Goal: Use online tool/utility: Utilize a website feature to perform a specific function

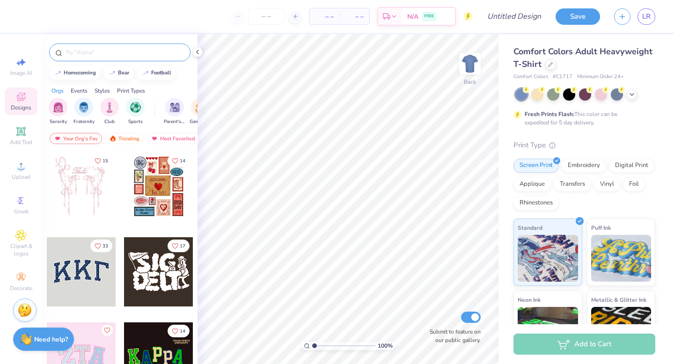
click at [103, 48] on input "text" at bounding box center [125, 52] width 120 height 9
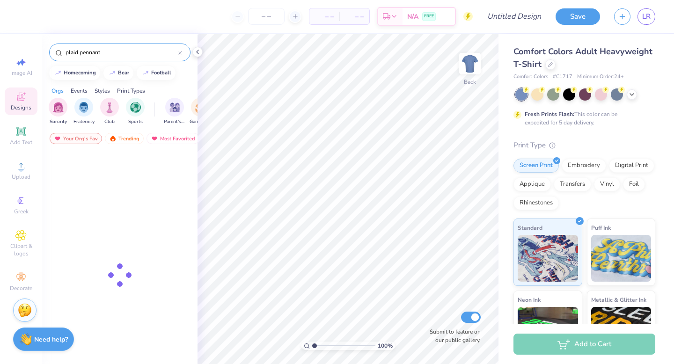
type input "plaid pennant"
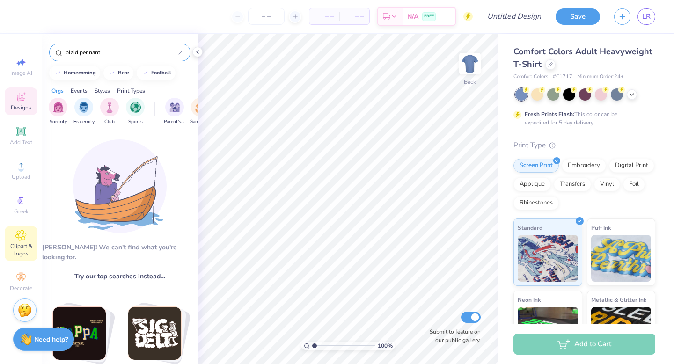
click at [22, 235] on icon at bounding box center [21, 235] width 5 height 5
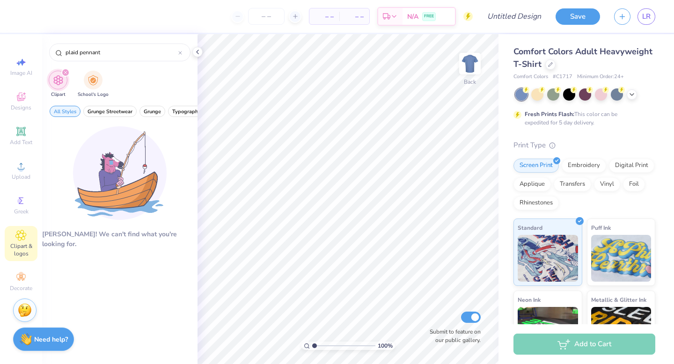
click at [65, 72] on icon "filter for Clipart" at bounding box center [66, 73] width 4 height 4
click at [65, 72] on icon "filter for Clipart" at bounding box center [65, 72] width 3 height 3
click at [62, 73] on div "filter for Clipart" at bounding box center [65, 72] width 8 height 8
click at [73, 49] on input "plaid pennant" at bounding box center [122, 52] width 114 height 9
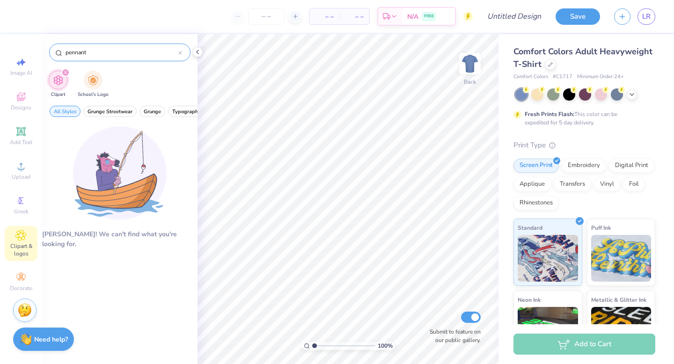
type input "pennant"
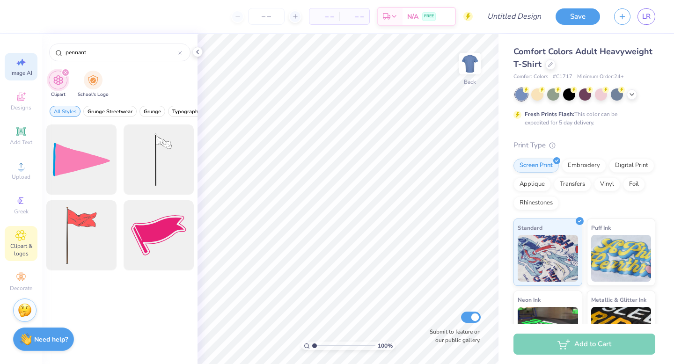
click at [23, 69] on span "Image AI" at bounding box center [21, 72] width 22 height 7
select select "4"
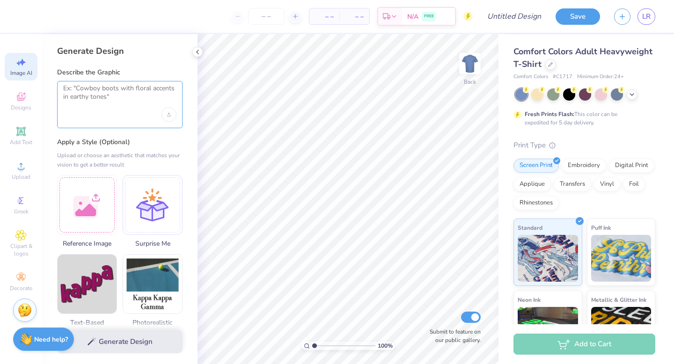
click at [104, 100] on textarea at bounding box center [119, 95] width 113 height 23
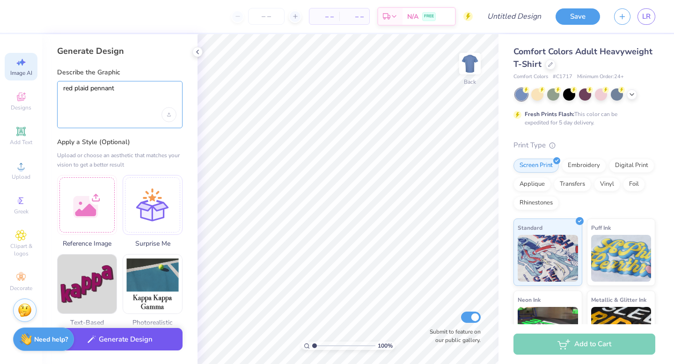
type textarea "red plaid pennant"
click at [120, 338] on button "Generate Design" at bounding box center [119, 339] width 125 height 23
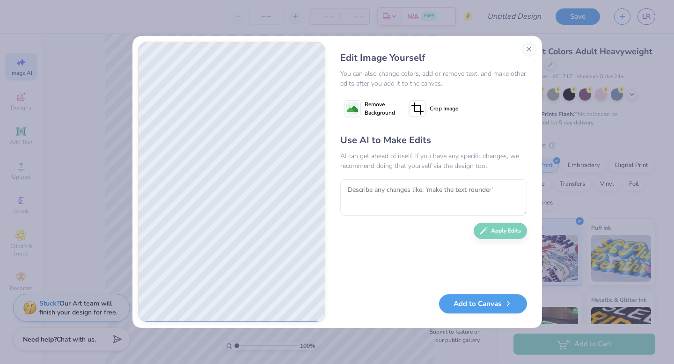
click at [520, 38] on div "Edit Image Yourself You can also change colors, add or remove text, and make ot…" at bounding box center [336, 182] width 409 height 292
click at [525, 50] on button "Close" at bounding box center [528, 49] width 15 height 15
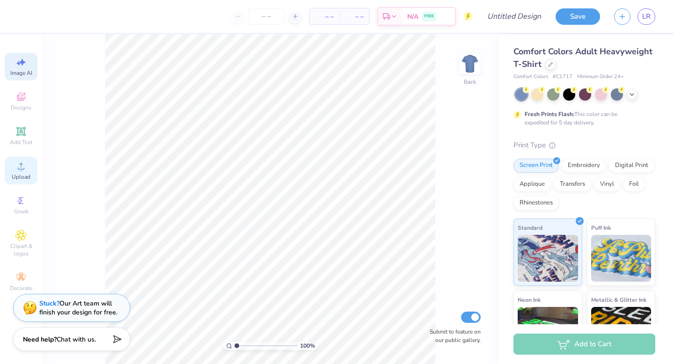
click at [11, 177] on div "Upload" at bounding box center [21, 171] width 33 height 28
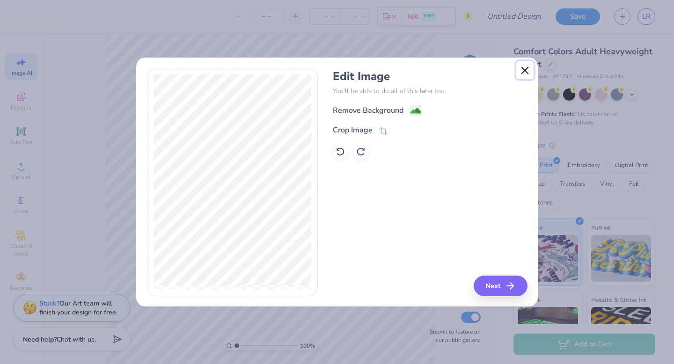
click at [526, 65] on button "Close" at bounding box center [525, 70] width 18 height 18
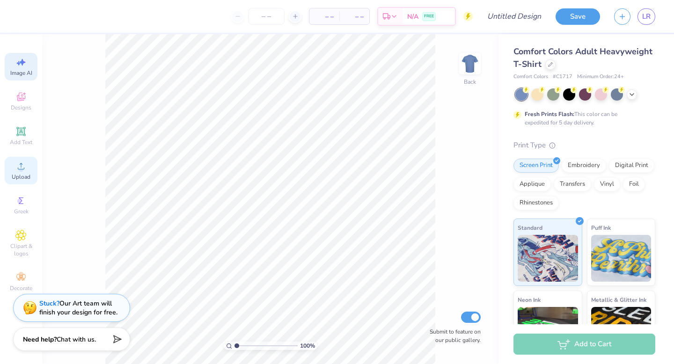
click at [19, 160] on icon at bounding box center [20, 165] width 11 height 11
click at [16, 71] on span "Image AI" at bounding box center [21, 72] width 22 height 7
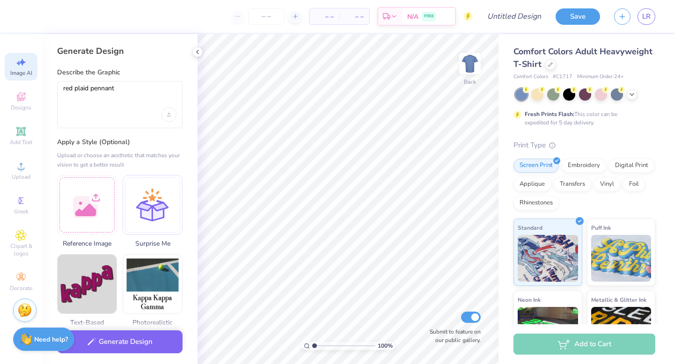
scroll to position [0, 0]
click at [90, 210] on div at bounding box center [87, 204] width 60 height 60
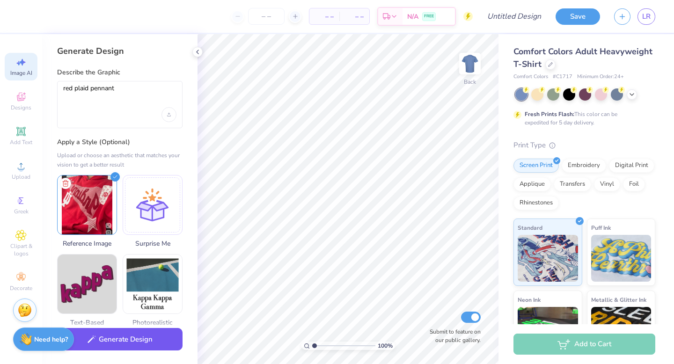
click at [123, 342] on button "Generate Design" at bounding box center [119, 339] width 125 height 23
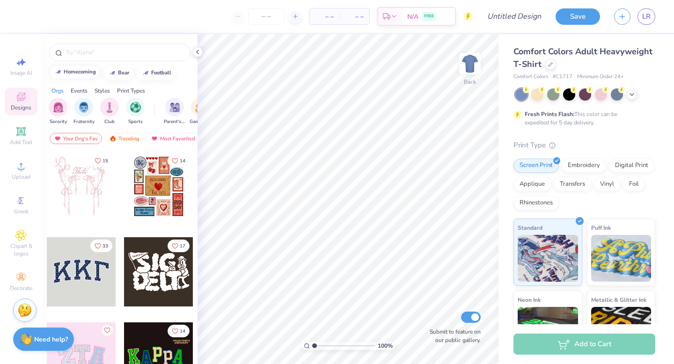
click at [82, 78] on button "homecoming" at bounding box center [74, 72] width 51 height 14
type input "homecoming"
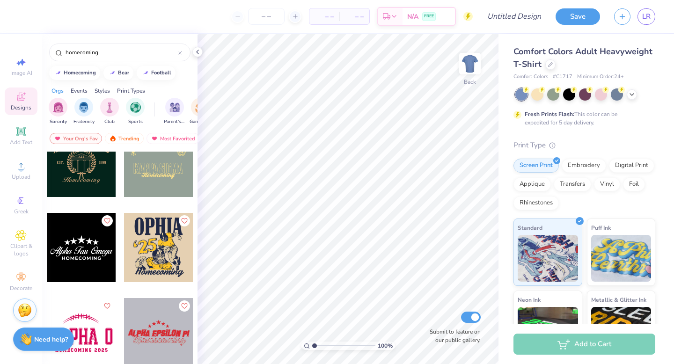
scroll to position [1149, 0]
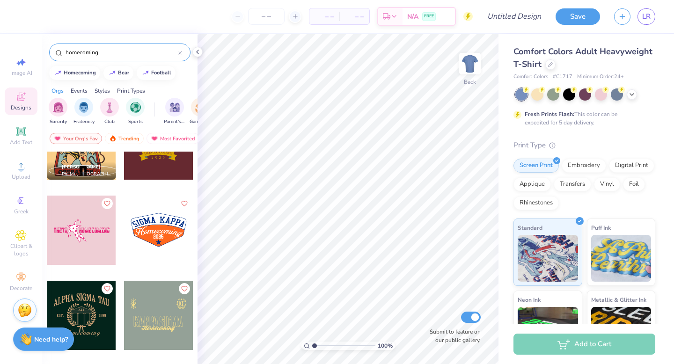
click at [122, 60] on div "homecoming" at bounding box center [119, 53] width 141 height 18
click at [15, 180] on span "Upload" at bounding box center [21, 176] width 19 height 7
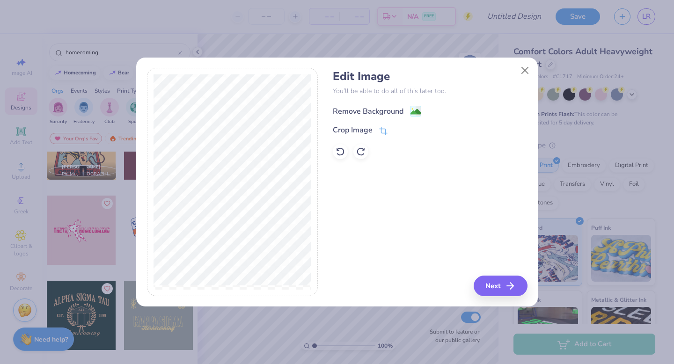
click at [364, 114] on div "Remove Background" at bounding box center [368, 111] width 71 height 11
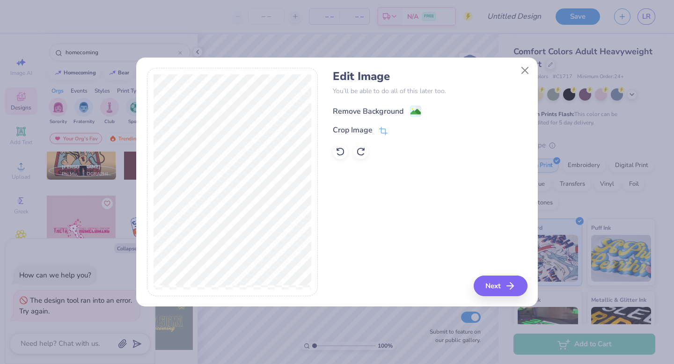
click at [374, 111] on div "Remove Background" at bounding box center [368, 111] width 71 height 11
type textarea "x"
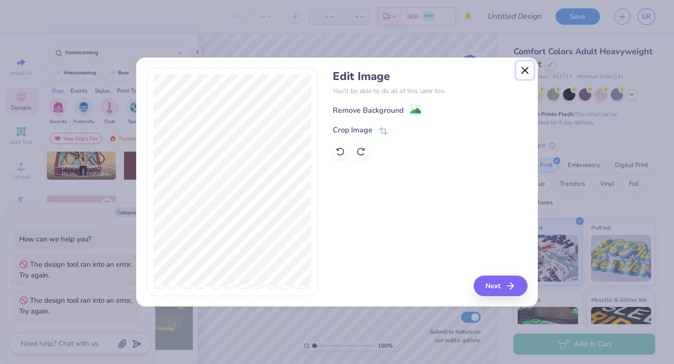
click at [523, 69] on button "Close" at bounding box center [525, 70] width 18 height 18
